Goal: Information Seeking & Learning: Find specific fact

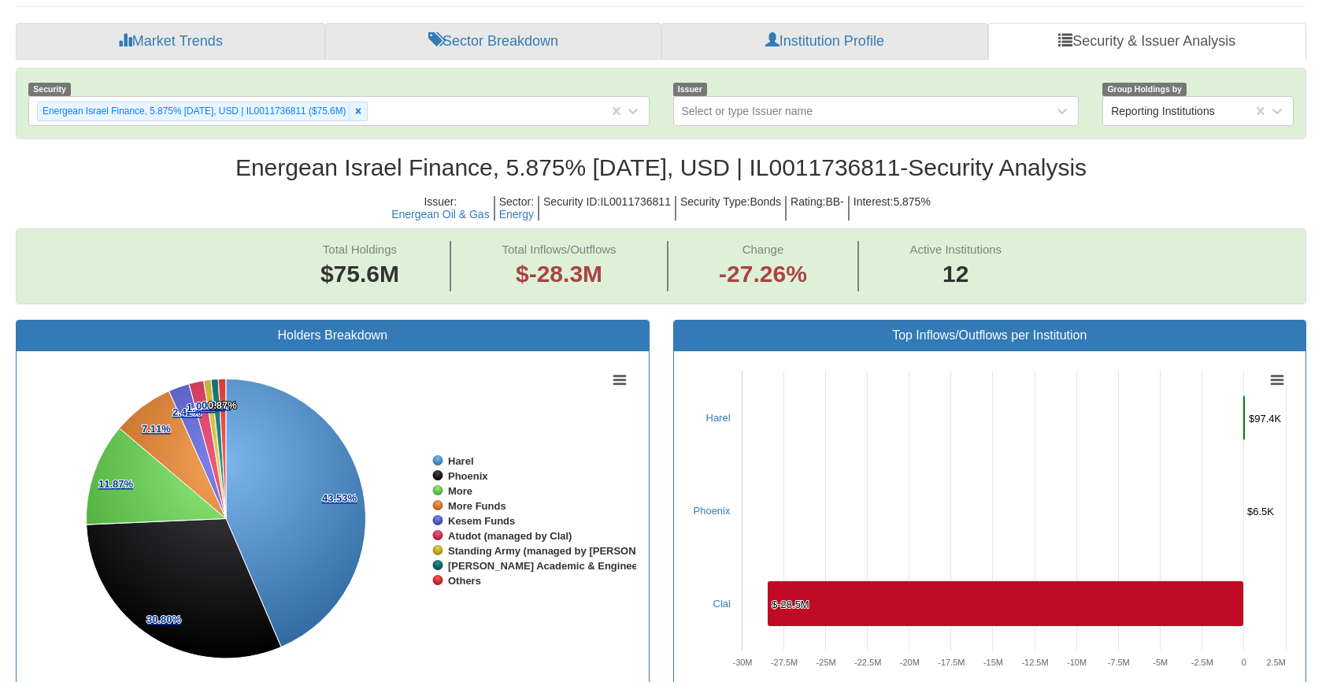
scroll to position [32, 1262]
click at [422, 117] on div "Energean Israel Finance, 5.875% [DATE], USD | IL0011736811 ($75.6M)" at bounding box center [319, 111] width 580 height 26
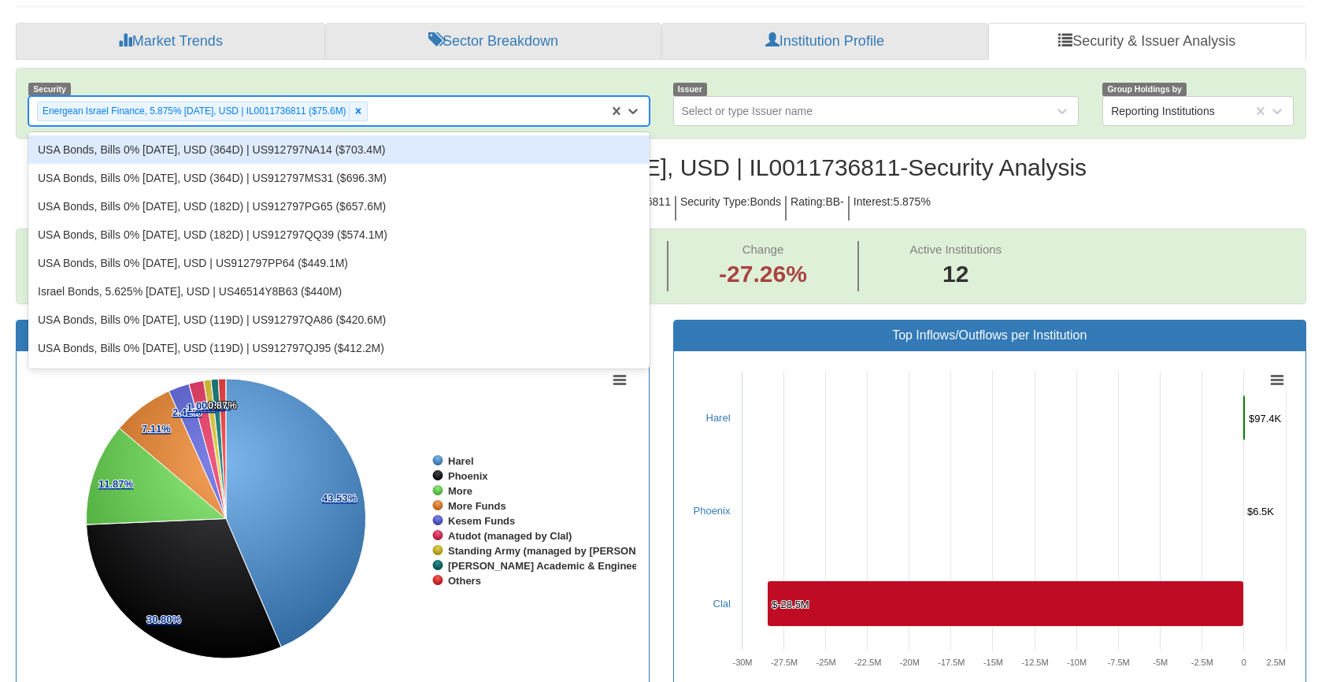
click at [421, 113] on div "Energean Israel Finance, 5.875% [DATE], USD | IL0011736811 ($75.6M)" at bounding box center [319, 111] width 580 height 26
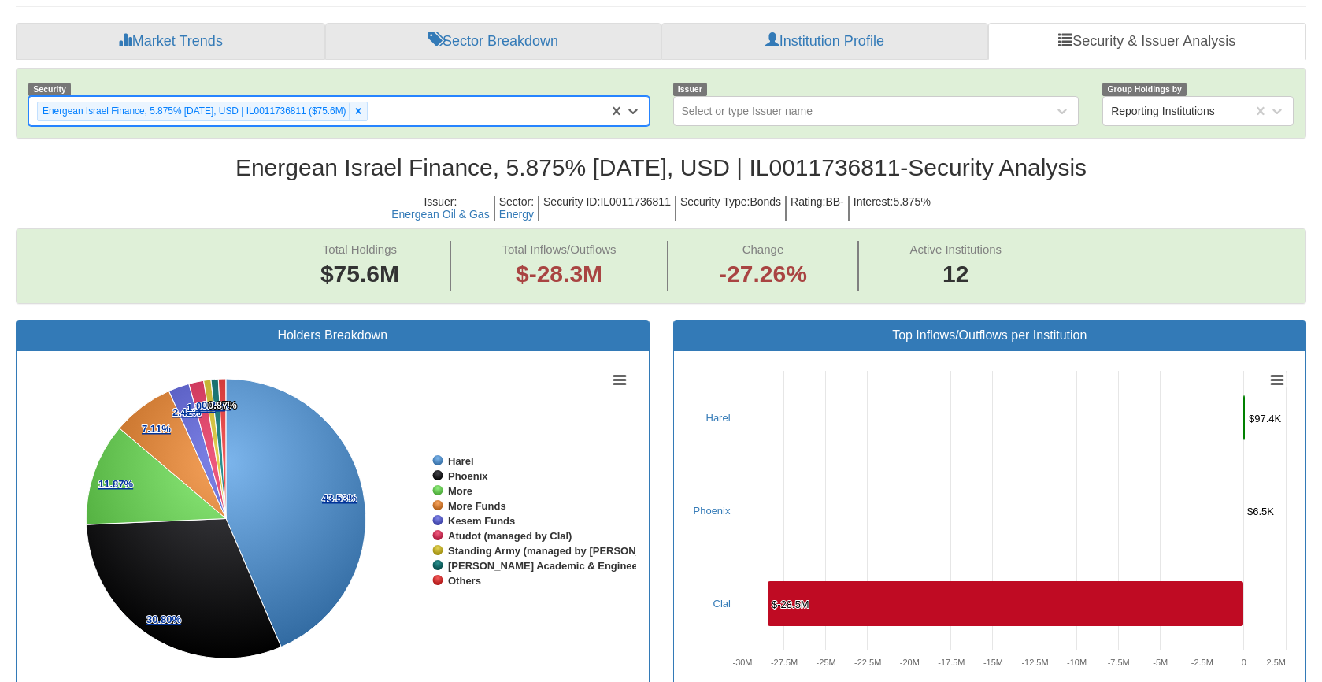
click at [421, 113] on div "Energean Israel Finance, 5.875% [DATE], USD | IL0011736811 ($75.6M)" at bounding box center [319, 111] width 580 height 26
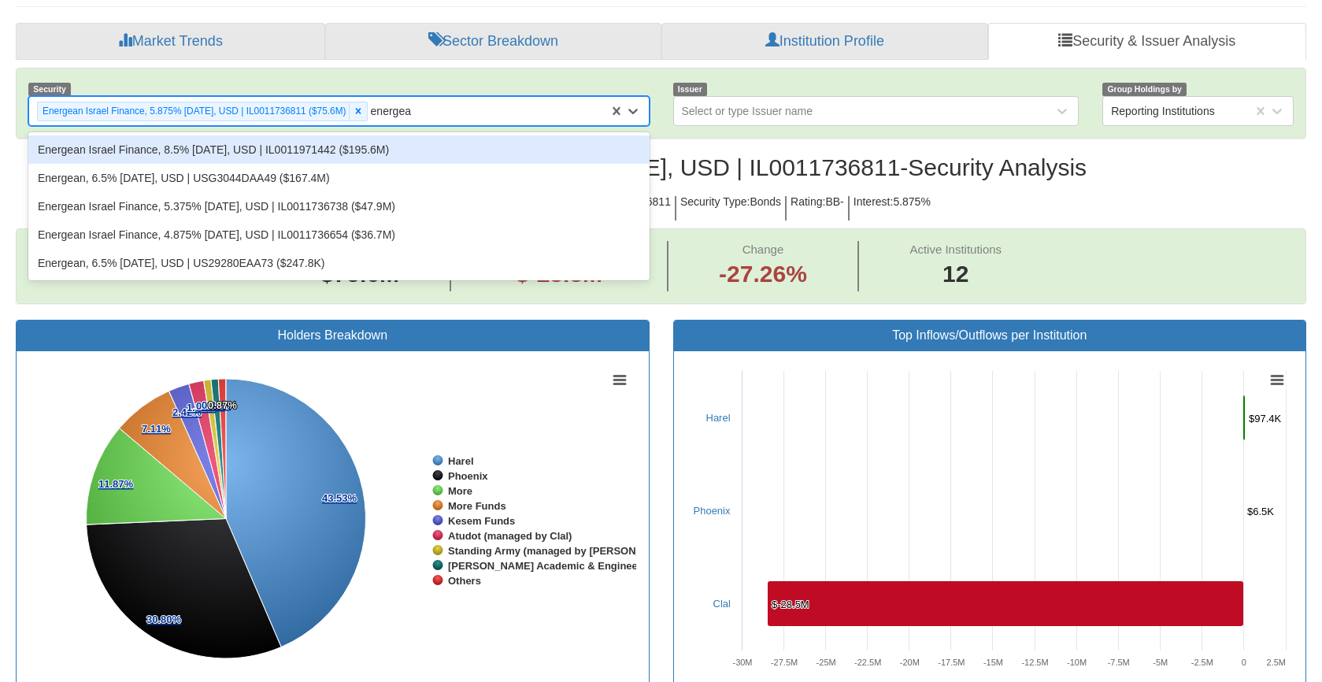
type input "energean"
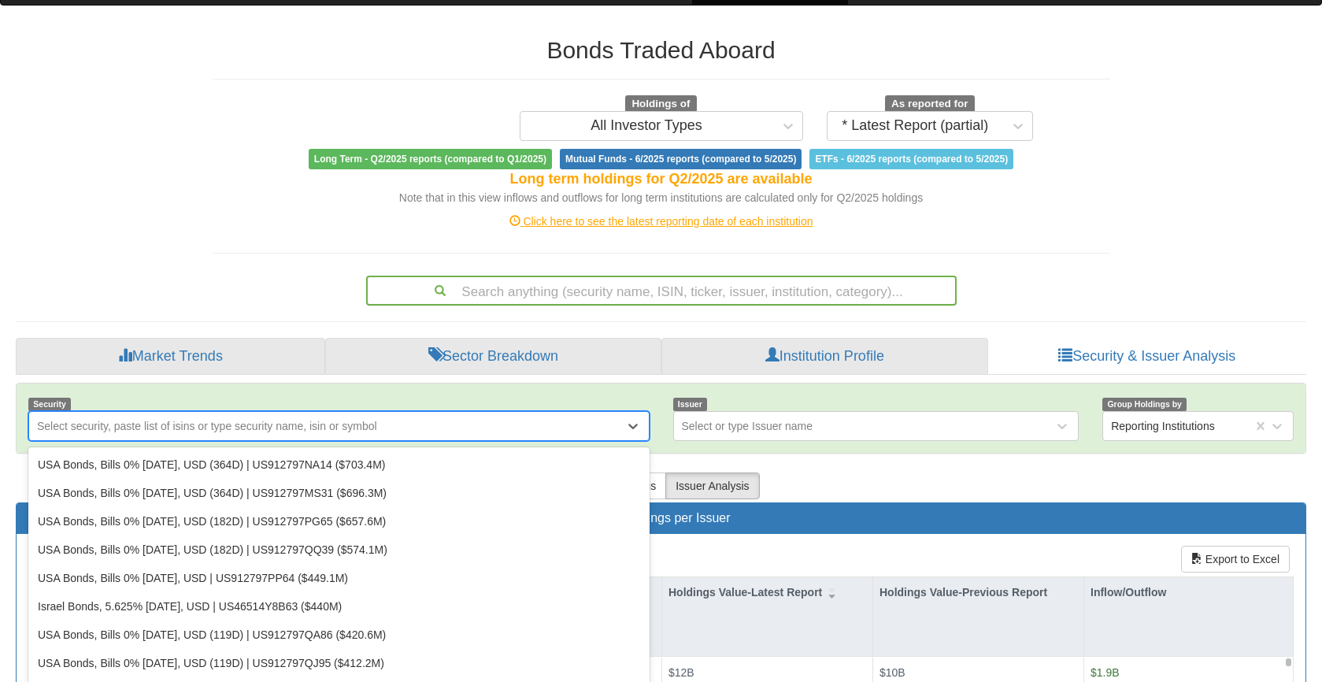
click at [533, 287] on div "Search anything (security name, ISIN, ticker, issuer, institution, category)..." at bounding box center [662, 290] width 588 height 27
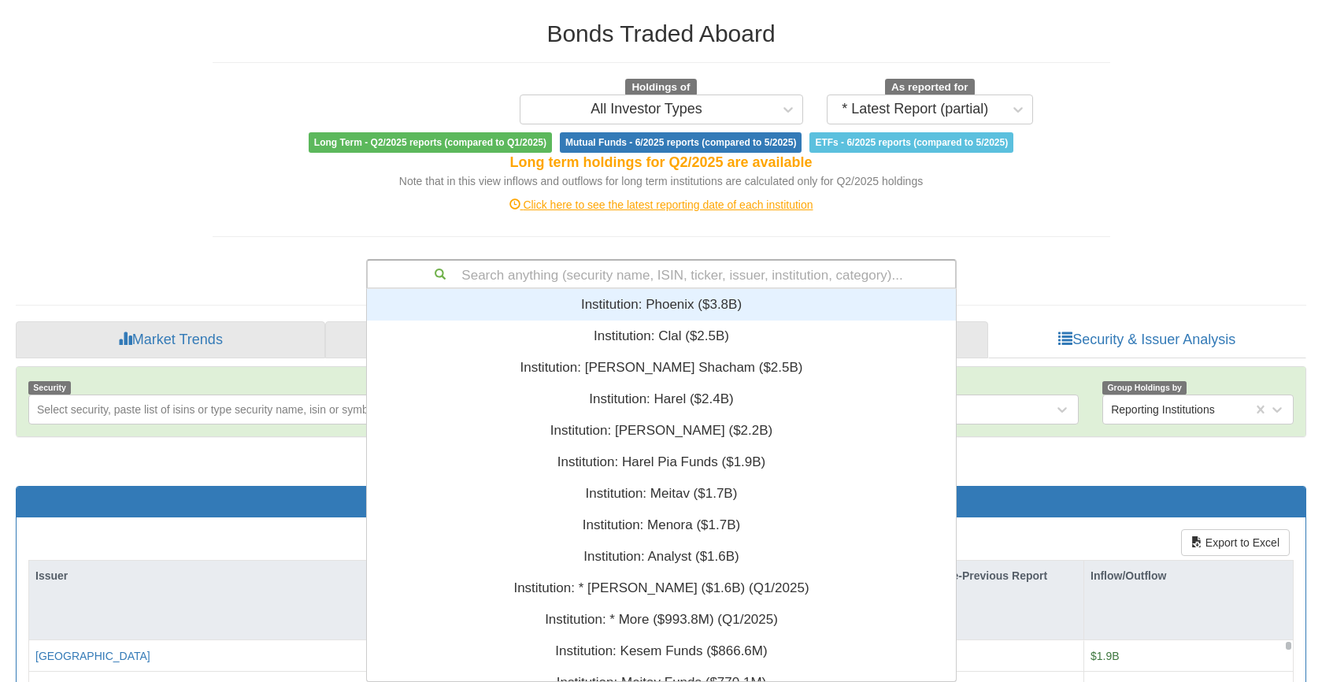
scroll to position [380, 577]
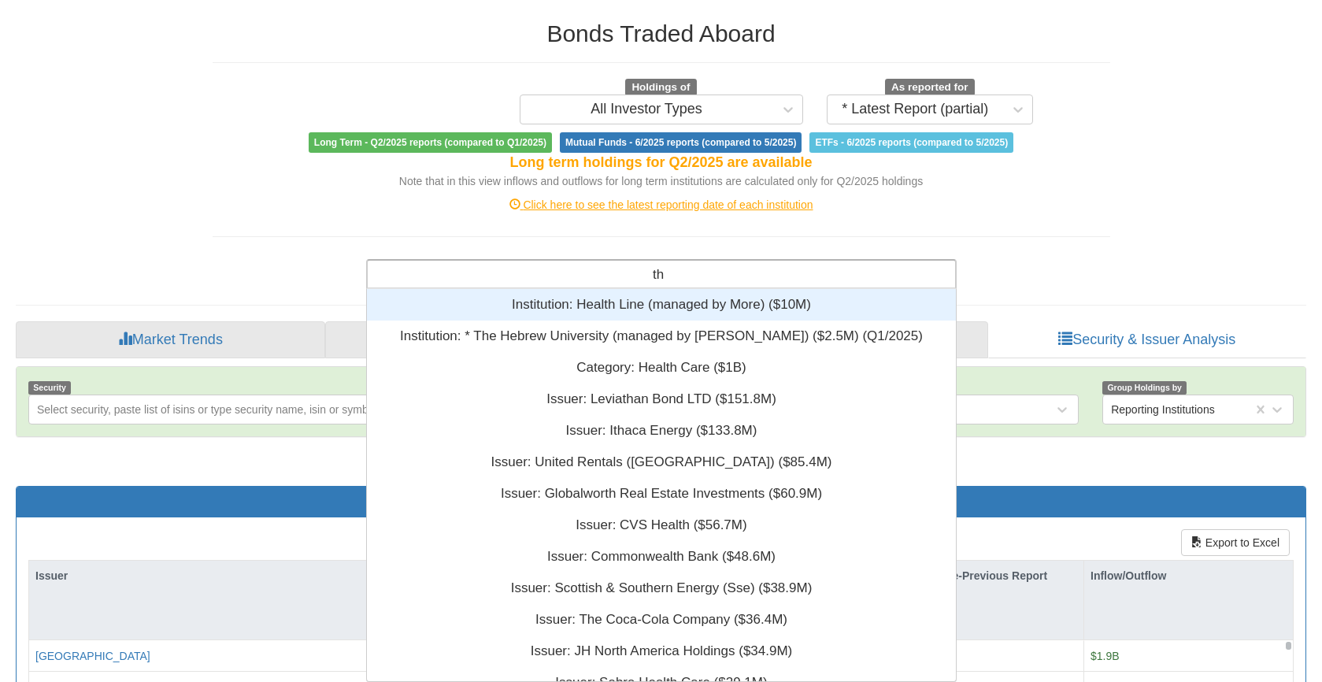
type input "t"
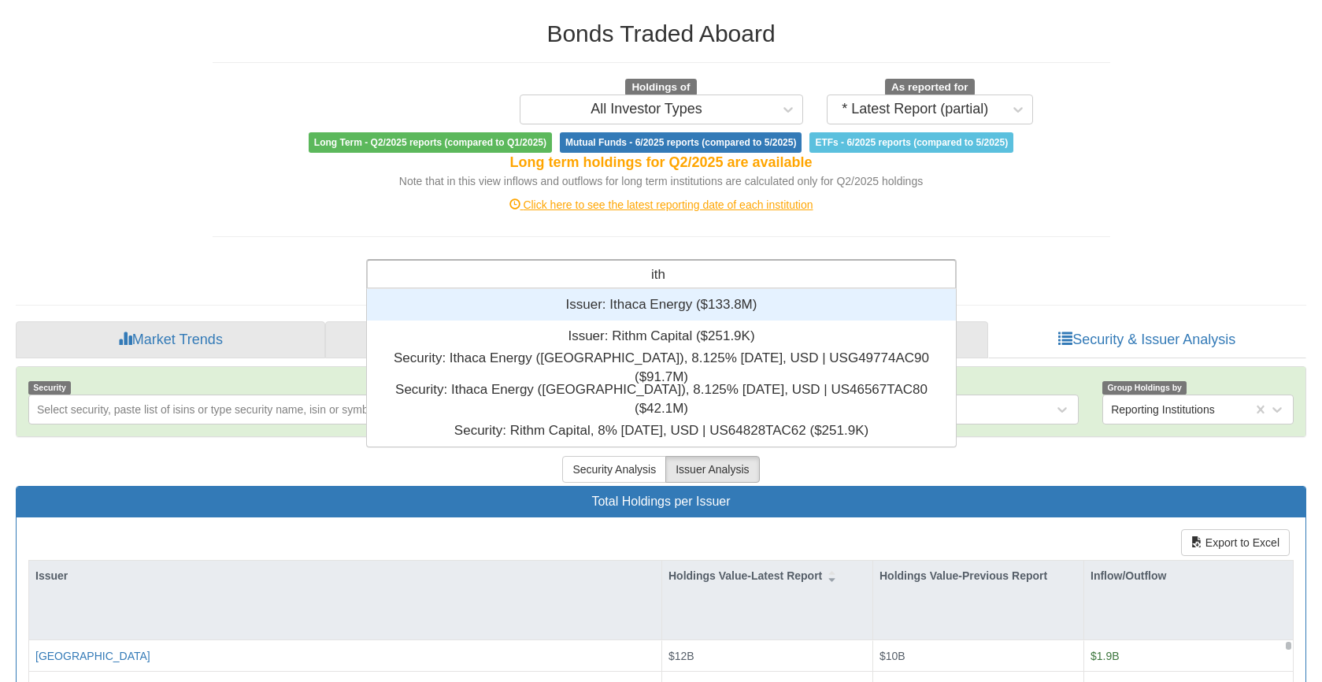
scroll to position [83, 577]
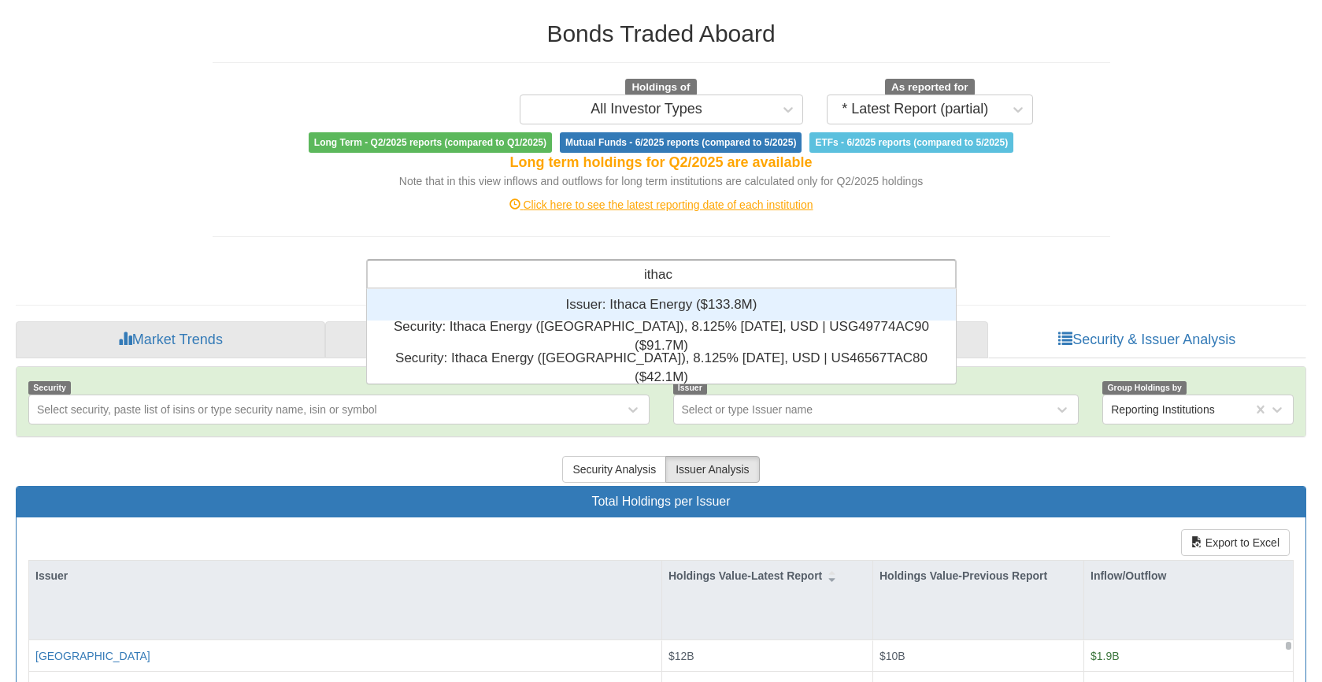
type input "[GEOGRAPHIC_DATA]"
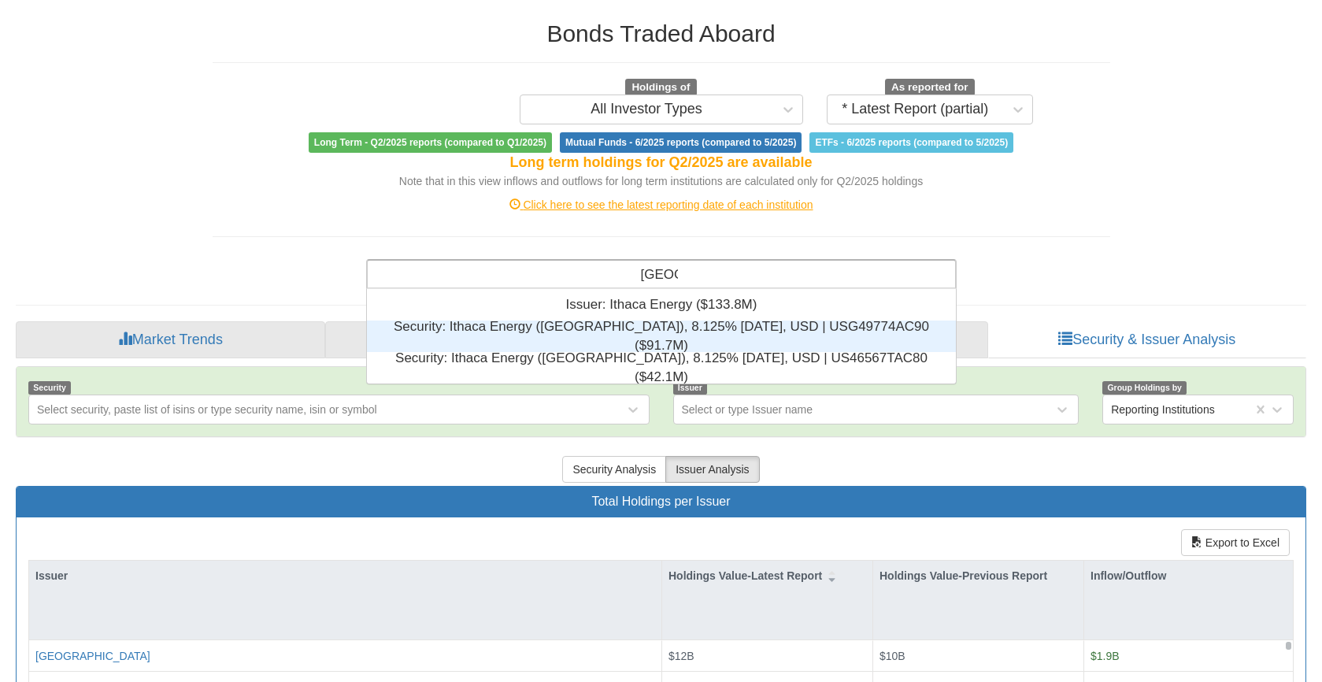
click at [602, 330] on div "Security: ‎Ithaca Energy ([GEOGRAPHIC_DATA]), 8.125% [DATE], USD | USG49774AC90…" at bounding box center [661, 337] width 589 height 32
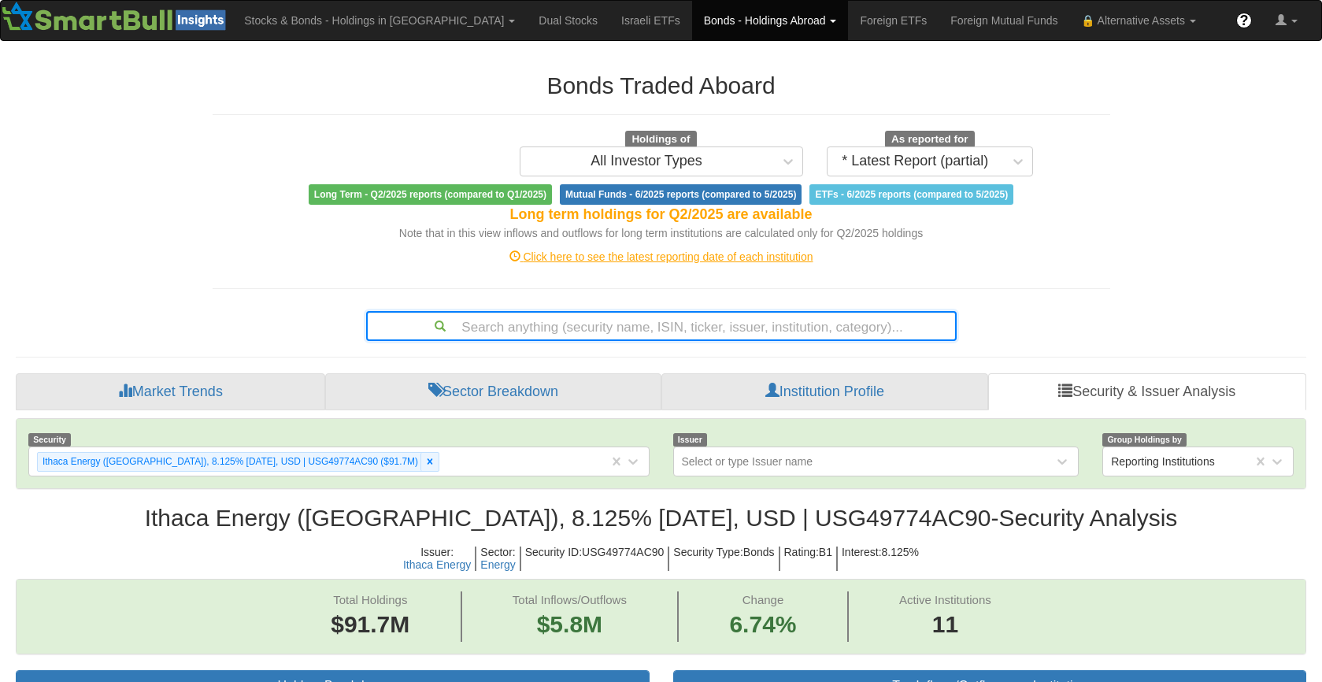
scroll to position [52, 0]
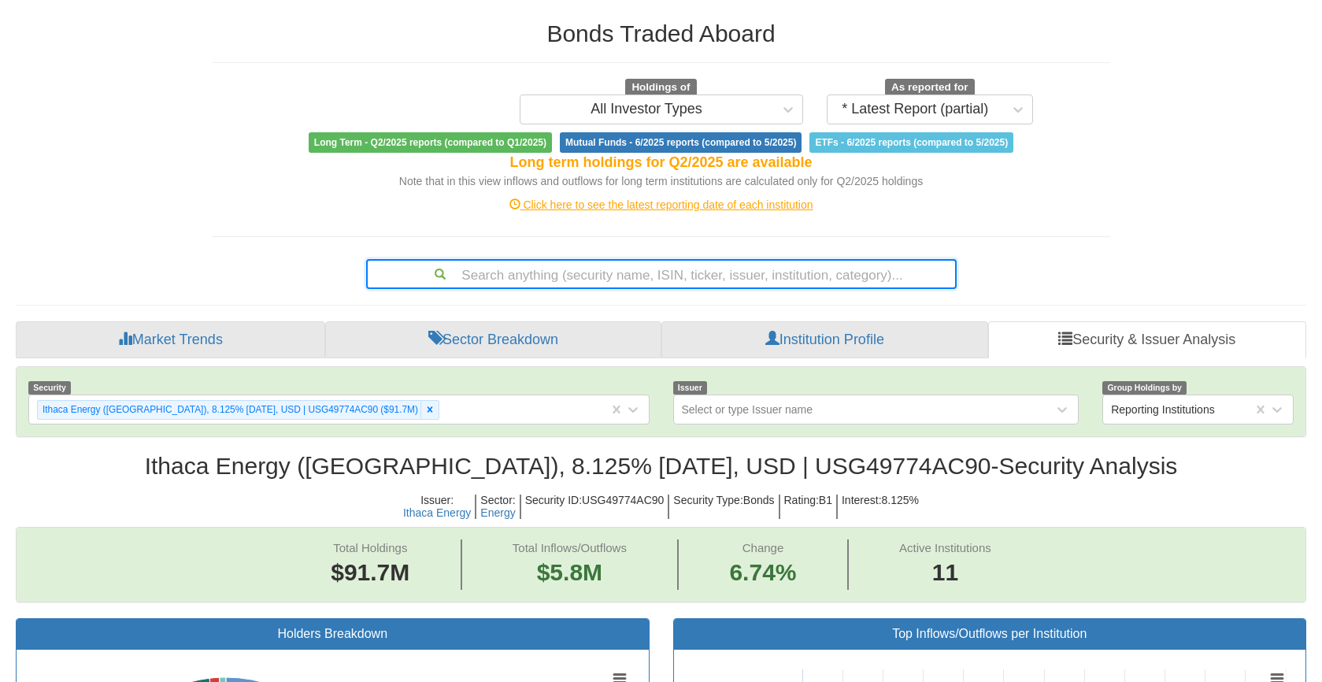
click at [611, 289] on div "Search anything (security name, ISIN, ticker, issuer, institution, category)..." at bounding box center [661, 274] width 591 height 30
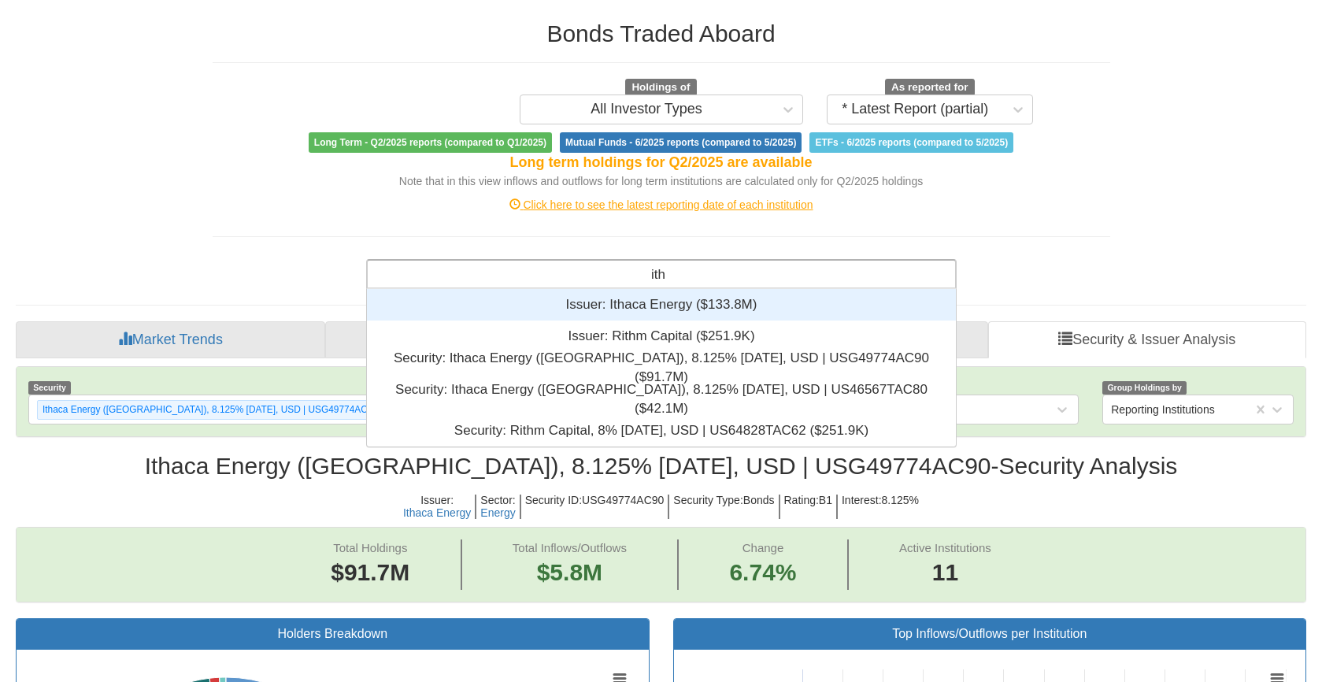
scroll to position [83, 577]
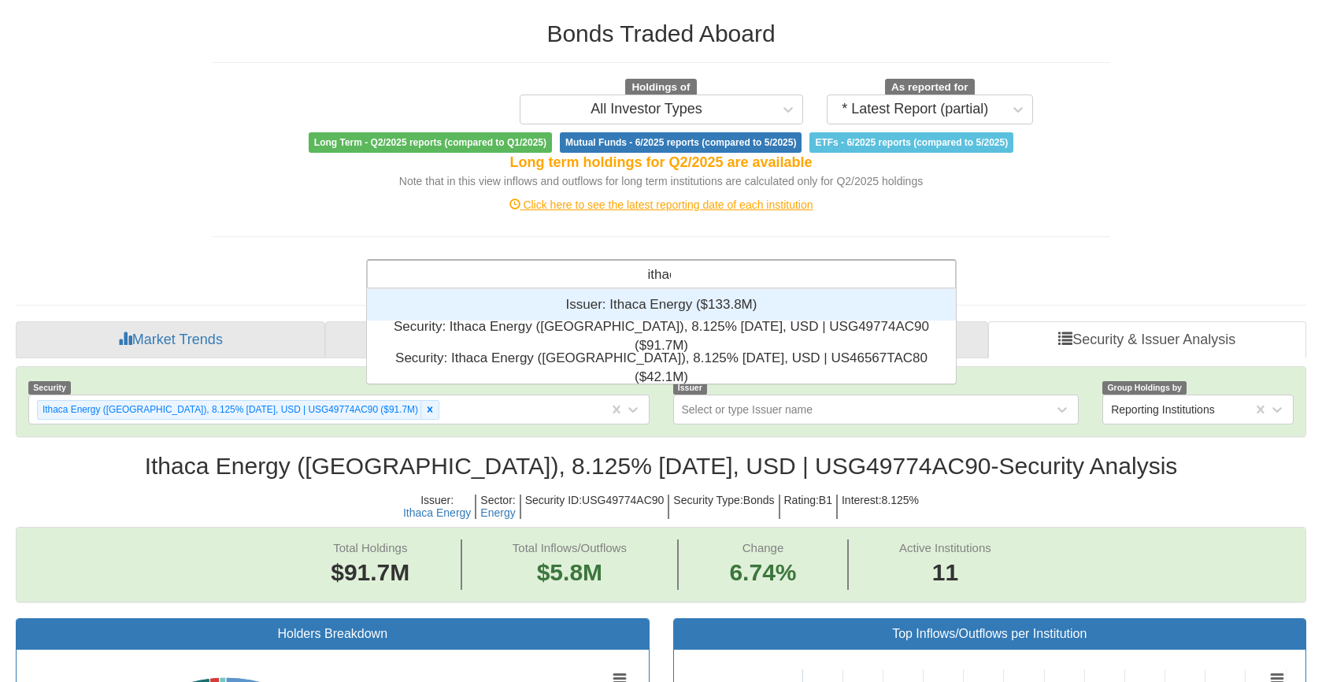
type input "[GEOGRAPHIC_DATA]"
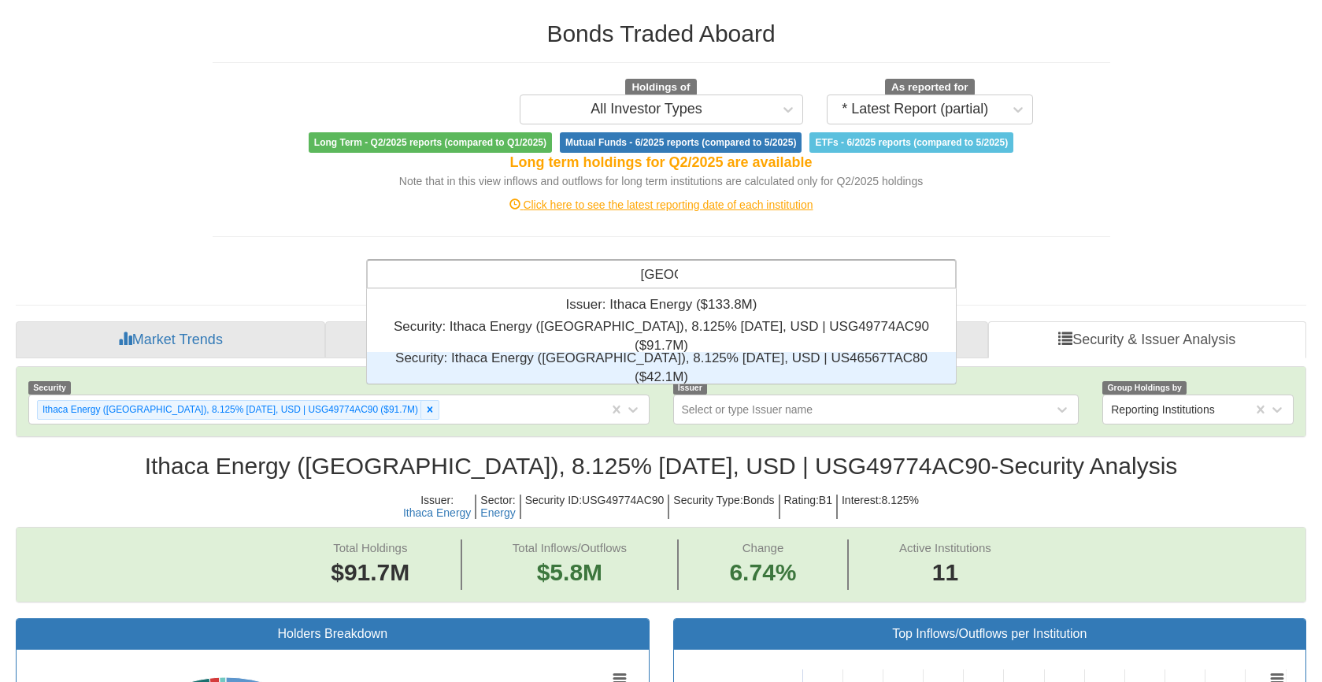
click at [612, 358] on div "Security: ‎Ithaca Energy ([GEOGRAPHIC_DATA]), 8.125% [DATE], USD | US46567TAC80…" at bounding box center [661, 368] width 589 height 32
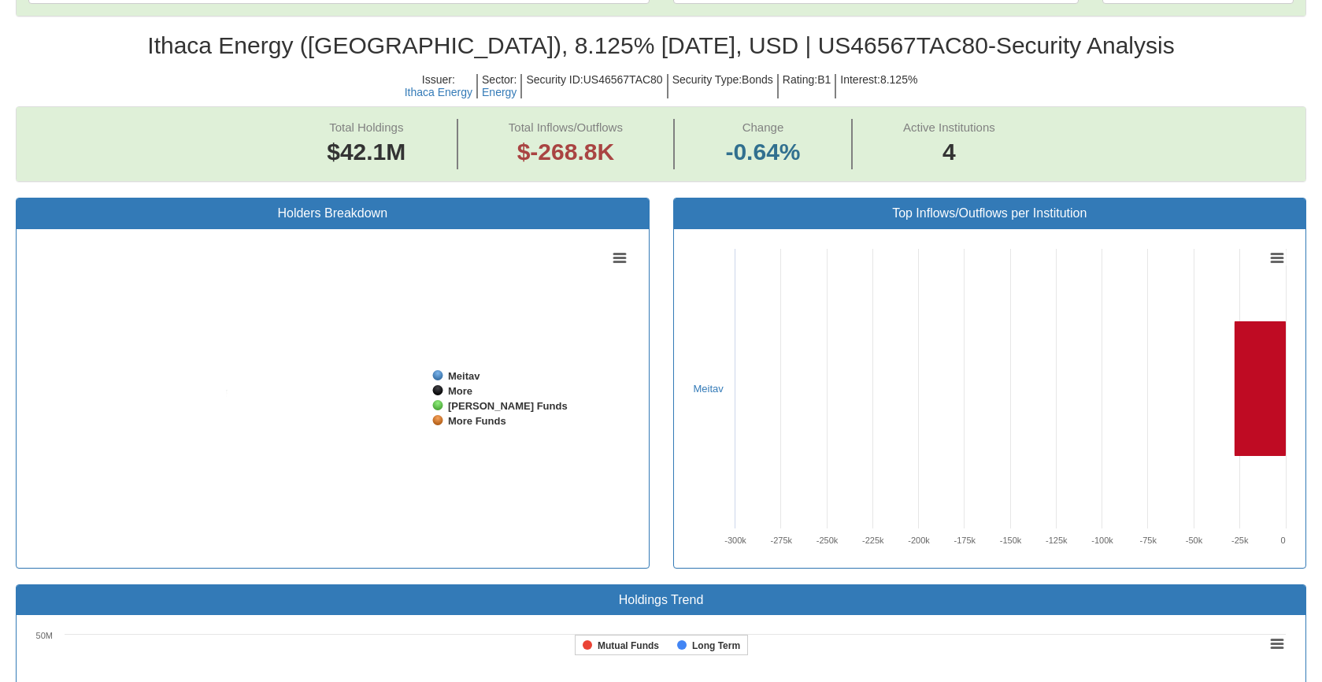
scroll to position [32, 1262]
